Goal: Task Accomplishment & Management: Complete application form

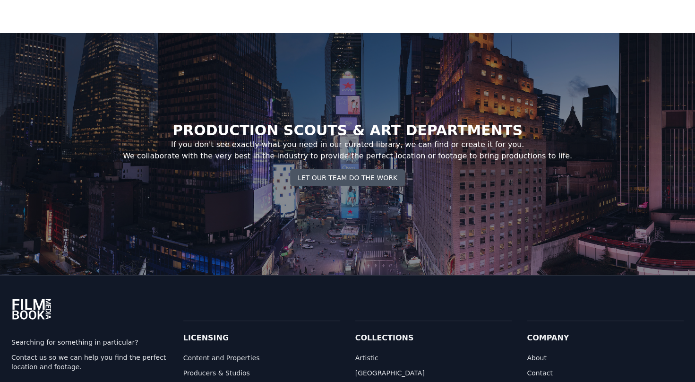
scroll to position [3640, 0]
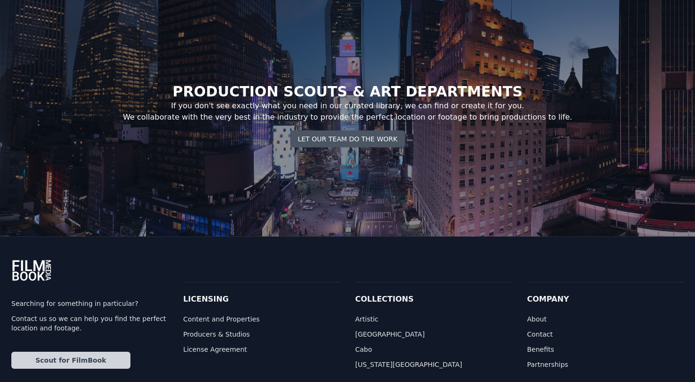
click at [74, 352] on link "Scout for FilmBook" at bounding box center [70, 360] width 119 height 17
click at [73, 352] on link "Scout for FilmBook" at bounding box center [70, 360] width 119 height 17
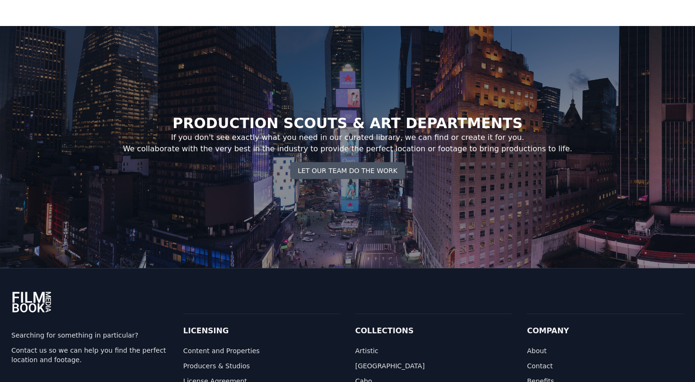
scroll to position [3610, 0]
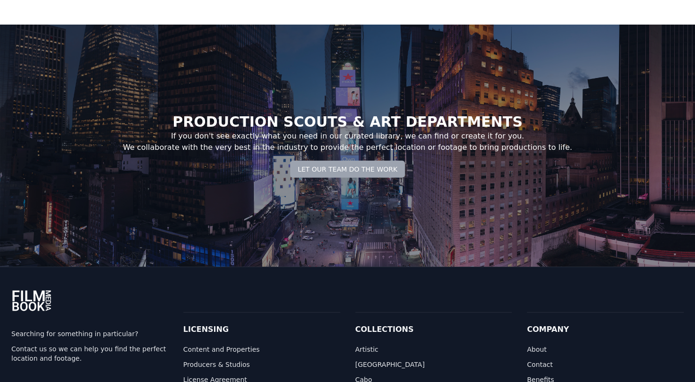
click at [379, 161] on button "Let Our Team Do the Work" at bounding box center [347, 169] width 115 height 17
click at [343, 161] on button "Let Our Team Do the Work" at bounding box center [347, 169] width 115 height 17
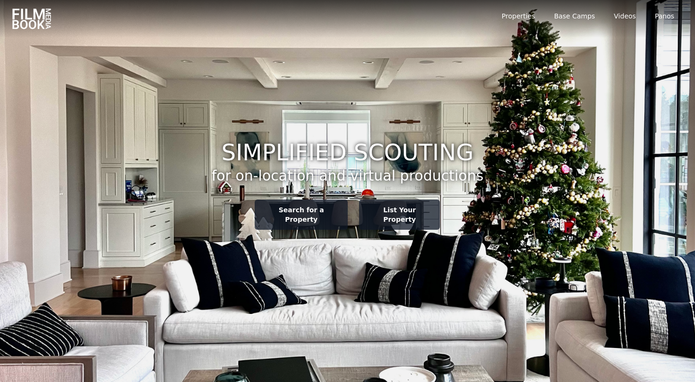
scroll to position [3610, 0]
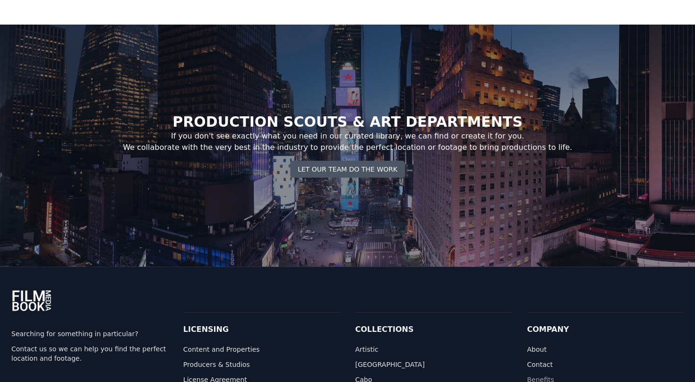
click at [533, 375] on link "Benefits" at bounding box center [605, 379] width 157 height 9
click at [342, 161] on button "Let Our Team Do the Work" at bounding box center [347, 169] width 115 height 17
click at [240, 345] on link "Content and Properties" at bounding box center [261, 349] width 157 height 9
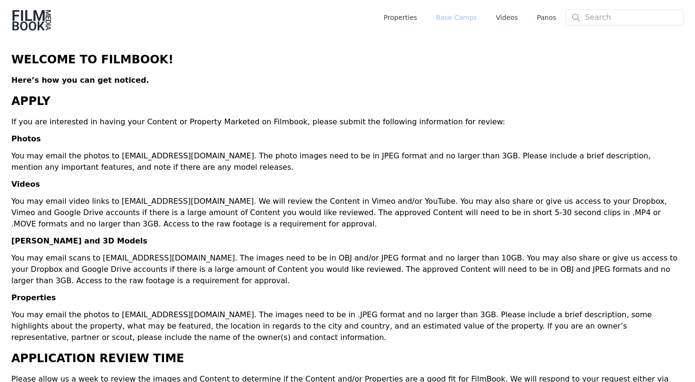
click at [467, 13] on link "Base Camps" at bounding box center [456, 17] width 41 height 9
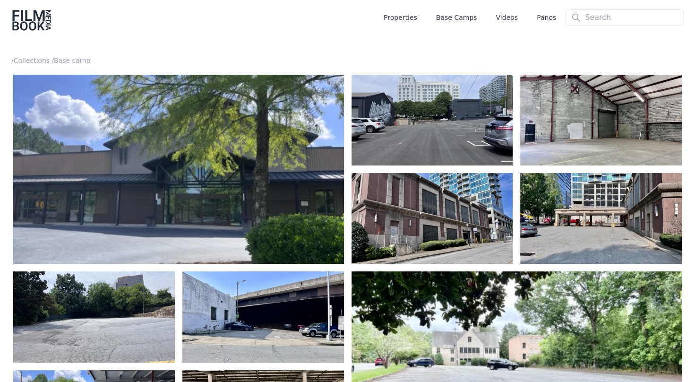
click at [32, 23] on img at bounding box center [31, 20] width 41 height 23
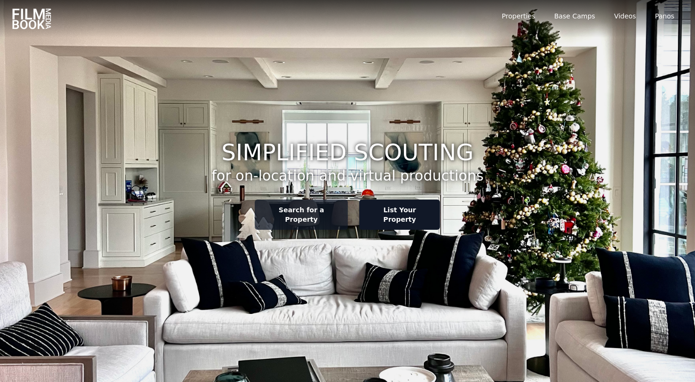
click at [375, 217] on link "List Your Property" at bounding box center [399, 214] width 81 height 30
